Goal: Task Accomplishment & Management: Use online tool/utility

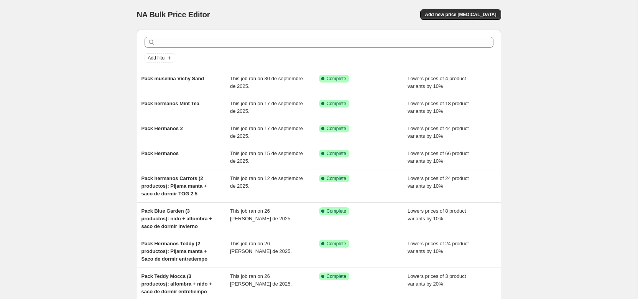
scroll to position [17, 0]
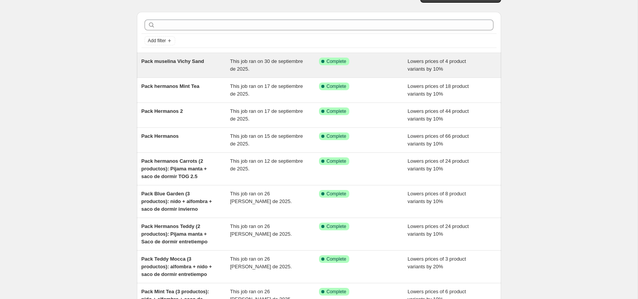
click at [180, 61] on span "Pack muselina Vichy Sand" at bounding box center [172, 61] width 63 height 6
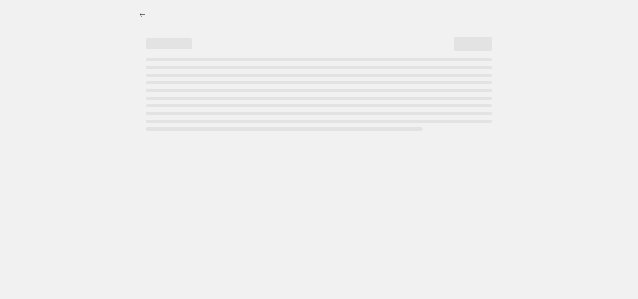
select select "percentage"
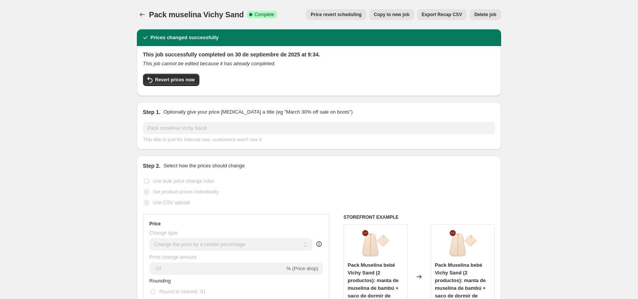
click at [393, 15] on span "Copy to new job" at bounding box center [392, 15] width 36 height 6
select select "percentage"
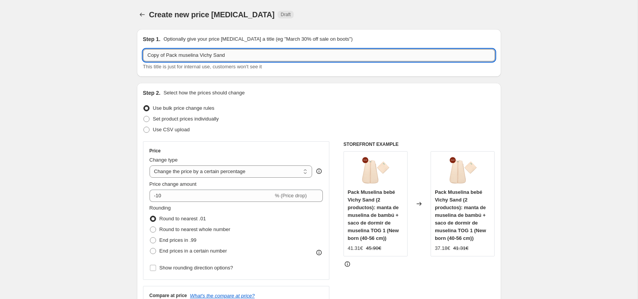
click at [196, 52] on input "Copy of Pack muselina Vichy Sand" at bounding box center [319, 55] width 352 height 12
drag, startPoint x: 255, startPoint y: 55, endPoint x: 118, endPoint y: 54, distance: 136.9
click at [187, 56] on input "SPECIAL PRICES6-7 OCT" at bounding box center [319, 55] width 352 height 12
click at [242, 56] on input "SPECIAL PRICES 6-7 OCT" at bounding box center [319, 55] width 352 height 12
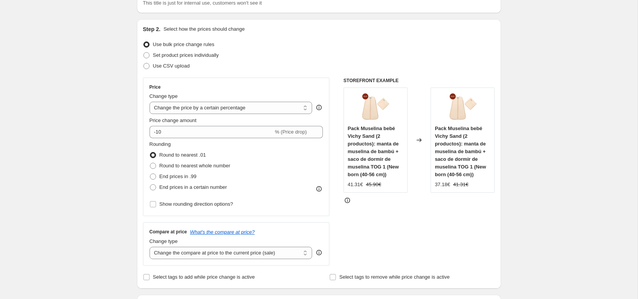
scroll to position [64, 0]
type input "SPECIAL PRICES 6-7 OCT"
click at [153, 187] on span at bounding box center [153, 186] width 6 height 6
click at [150, 184] on input "End prices in a certain number" at bounding box center [150, 183] width 0 height 0
radio input "true"
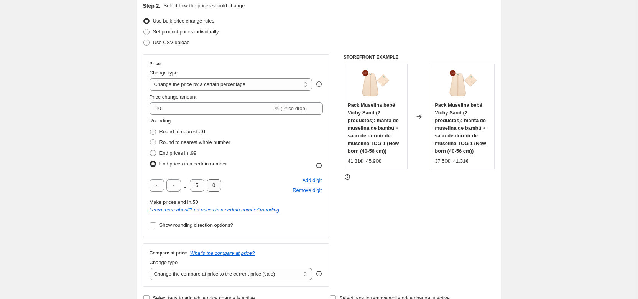
scroll to position [86, 0]
click at [153, 131] on span at bounding box center [153, 132] width 6 height 6
click at [150, 130] on input "Round to nearest .01" at bounding box center [150, 129] width 0 height 0
radio input "true"
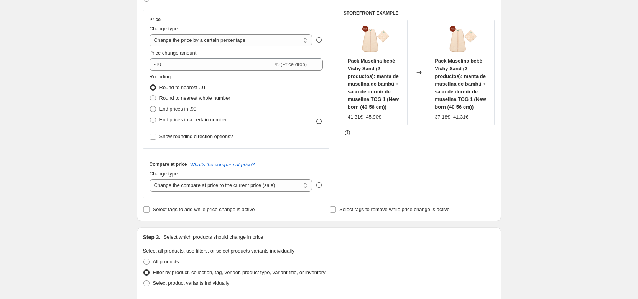
scroll to position [134, 0]
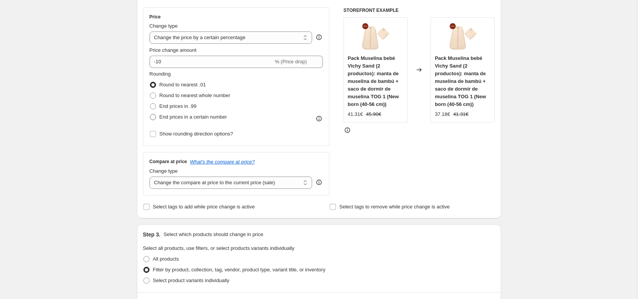
click at [152, 115] on span at bounding box center [153, 117] width 6 height 6
click at [150, 114] on input "End prices in a certain number" at bounding box center [150, 114] width 0 height 0
radio input "true"
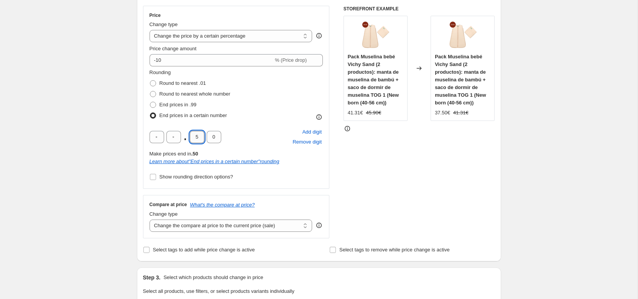
click at [197, 136] on input "5" at bounding box center [197, 137] width 15 height 12
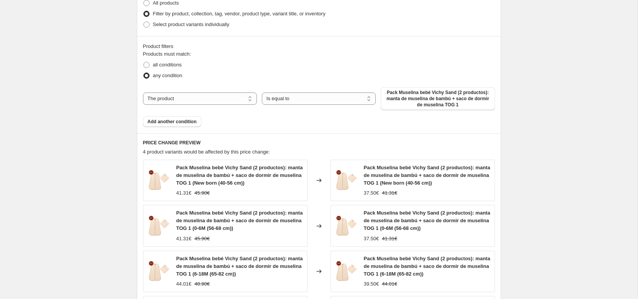
scroll to position [435, 0]
click at [414, 101] on span "Pack Muselina bebé Vichy Sand (2 productos): manta de muselina de bambú + saco …" at bounding box center [437, 97] width 105 height 18
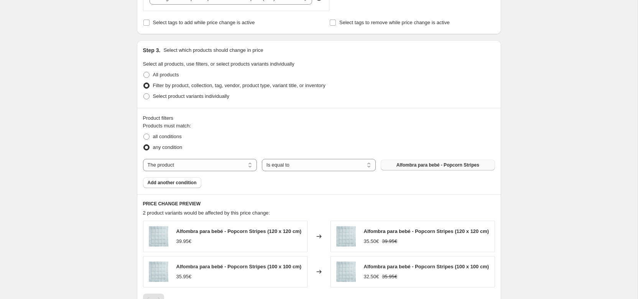
scroll to position [363, 0]
click at [146, 95] on span at bounding box center [146, 96] width 6 height 6
click at [144, 93] on input "Select product variants individually" at bounding box center [143, 93] width 0 height 0
radio input "true"
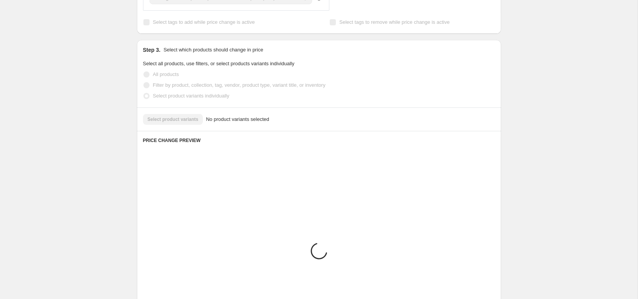
scroll to position [342, 0]
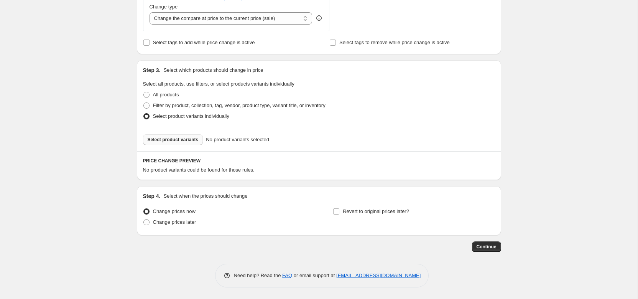
click at [181, 139] on span "Select product variants" at bounding box center [173, 140] width 51 height 6
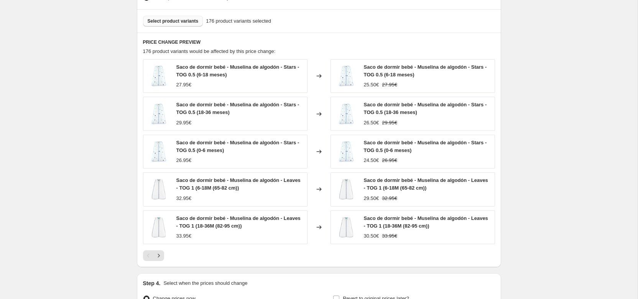
scroll to position [548, 0]
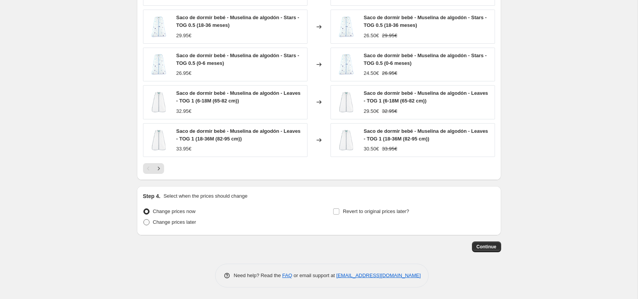
click at [147, 223] on span at bounding box center [146, 222] width 6 height 6
click at [144, 219] on input "Change prices later" at bounding box center [143, 219] width 0 height 0
radio input "true"
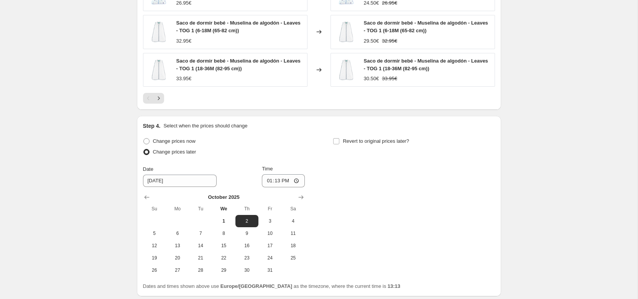
scroll to position [627, 0]
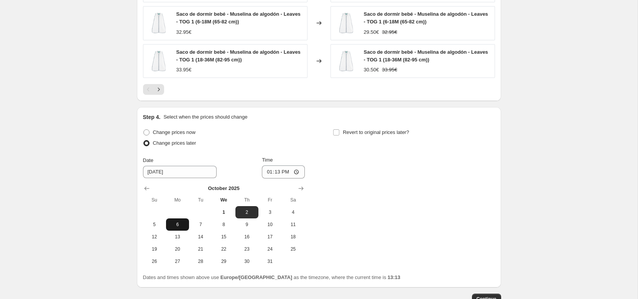
click at [178, 226] on span "6" at bounding box center [177, 224] width 17 height 6
click at [202, 226] on span "7" at bounding box center [200, 224] width 17 height 6
type input "10/7/2025"
click at [336, 132] on input "Revert to original prices later?" at bounding box center [336, 132] width 6 height 6
checkbox input "true"
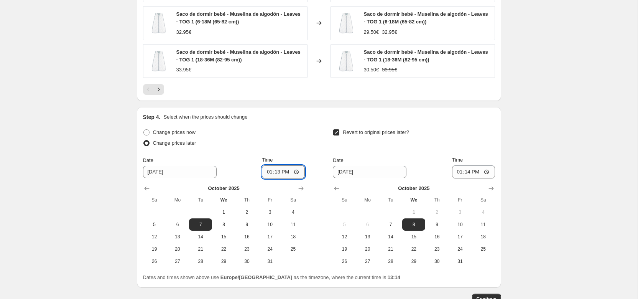
click at [281, 175] on input "13:13" at bounding box center [283, 171] width 43 height 13
type input "00:13"
click at [467, 171] on input "13:14" at bounding box center [473, 171] width 43 height 13
type input "23:55"
click at [477, 149] on div "Revert to original prices later?" at bounding box center [414, 138] width 162 height 23
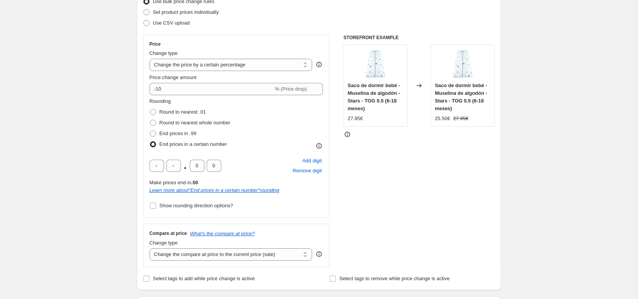
scroll to position [76, 0]
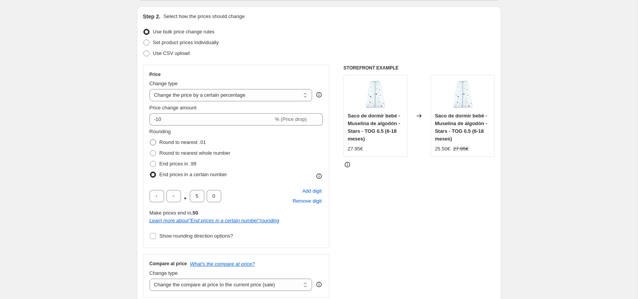
click at [157, 141] on label "Round to nearest .01" at bounding box center [178, 142] width 56 height 11
click at [150, 140] on input "Round to nearest .01" at bounding box center [150, 139] width 0 height 0
radio input "true"
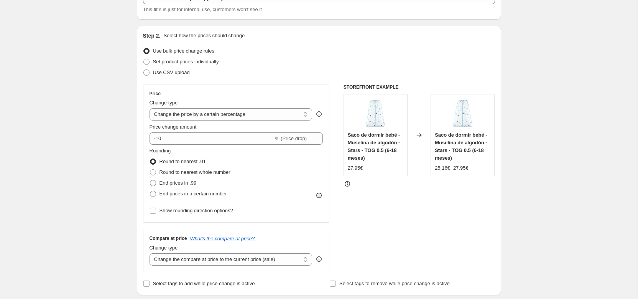
scroll to position [63, 0]
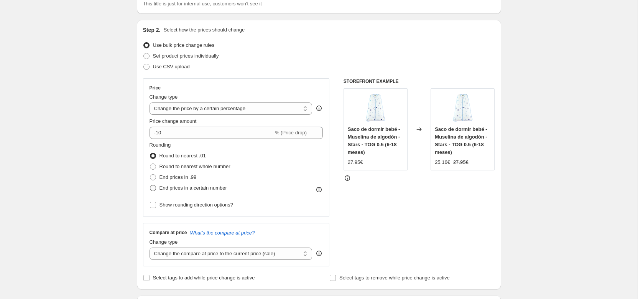
click at [155, 188] on span at bounding box center [153, 188] width 6 height 6
click at [150, 185] on input "End prices in a certain number" at bounding box center [150, 185] width 0 height 0
radio input "true"
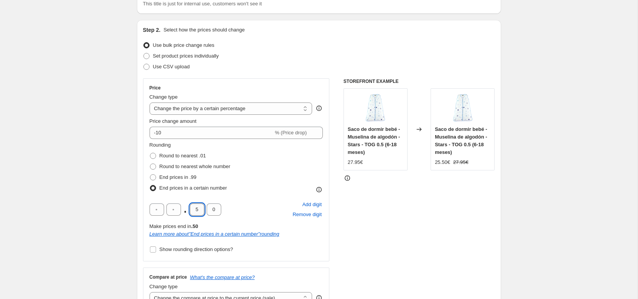
click at [199, 211] on input "5" at bounding box center [197, 209] width 15 height 12
type input "0"
type input "5"
click at [396, 212] on div "STOREFRONT EXAMPLE Saco de dormir bebé - Muselina de algodón - Stars - TOG 0.5 …" at bounding box center [419, 194] width 151 height 232
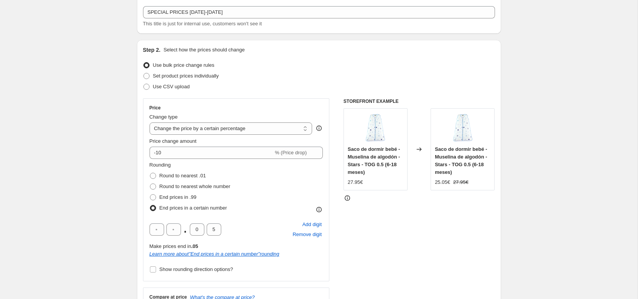
scroll to position [46, 0]
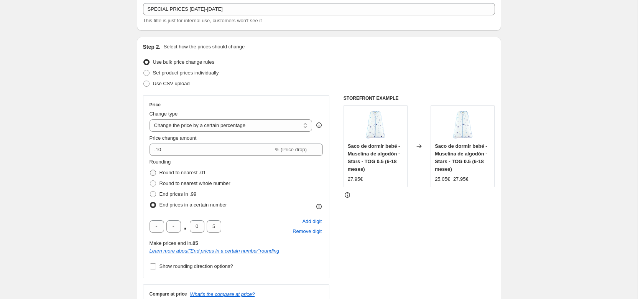
click at [154, 171] on span at bounding box center [153, 172] width 6 height 6
click at [150, 170] on input "Round to nearest .01" at bounding box center [150, 169] width 0 height 0
radio input "true"
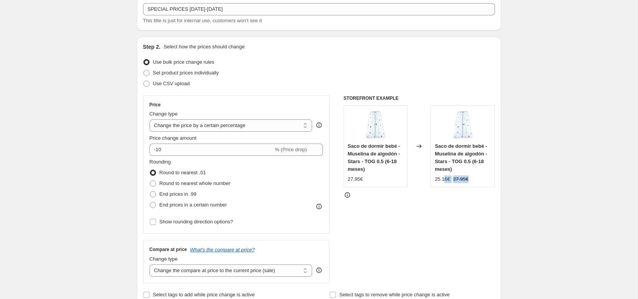
drag, startPoint x: 444, startPoint y: 179, endPoint x: 475, endPoint y: 179, distance: 30.3
click at [475, 178] on div "25.16€ 27.95€" at bounding box center [463, 179] width 56 height 8
click at [448, 203] on div "STOREFRONT EXAMPLE Saco de dormir bebé - Muselina de algodón - Stars - TOG 0.5 …" at bounding box center [419, 189] width 151 height 188
click at [155, 205] on span at bounding box center [153, 205] width 6 height 6
click at [150, 202] on input "End prices in a certain number" at bounding box center [150, 202] width 0 height 0
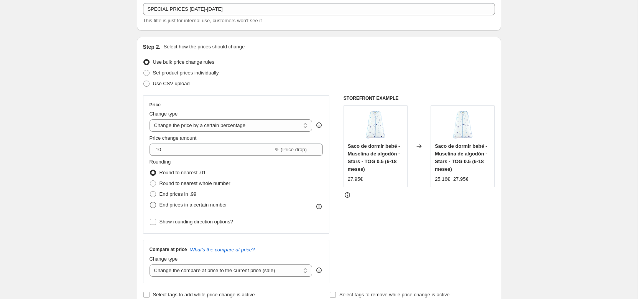
radio input "true"
